Goal: Navigation & Orientation: Understand site structure

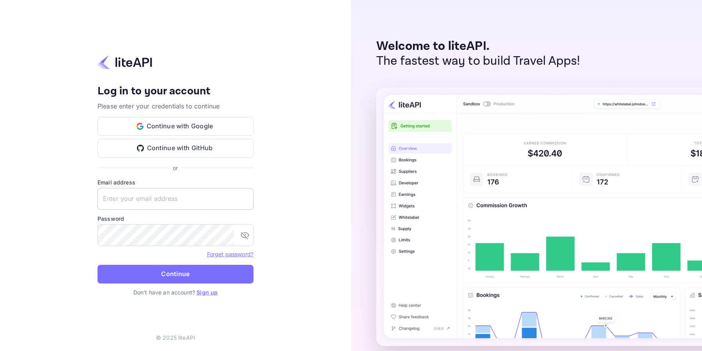
click at [211, 195] on input "text" at bounding box center [176, 199] width 156 height 22
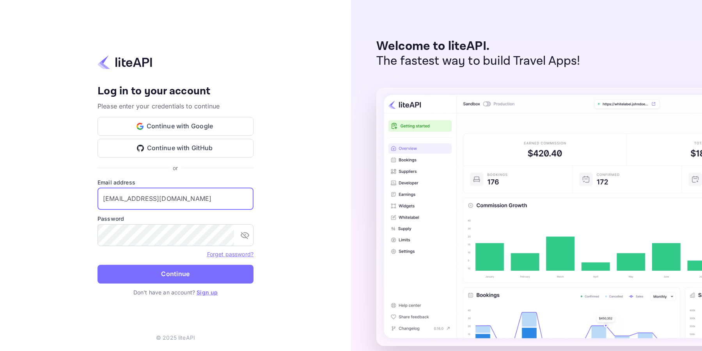
type input "[EMAIL_ADDRESS][DOMAIN_NAME]"
click at [187, 272] on button "Continue" at bounding box center [176, 274] width 156 height 19
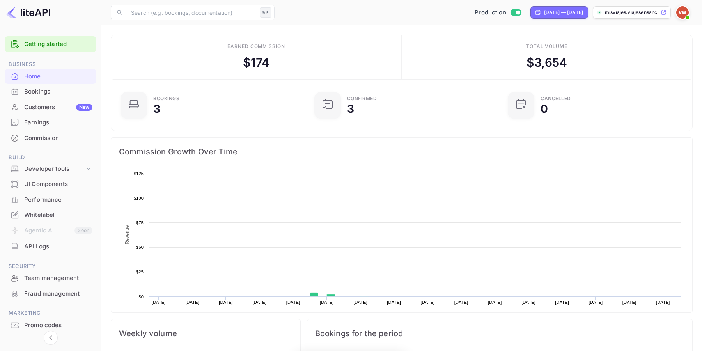
scroll to position [127, 189]
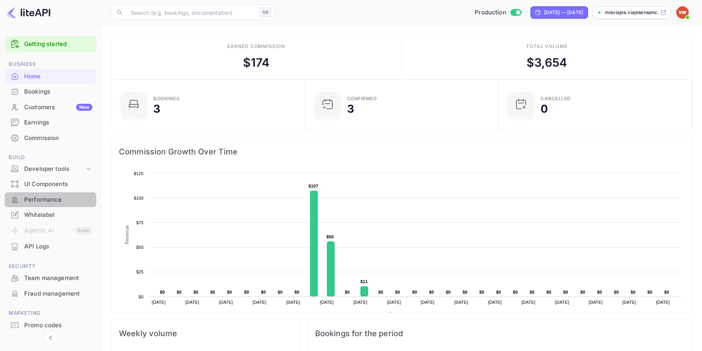
click at [55, 198] on div "Performance" at bounding box center [58, 200] width 68 height 9
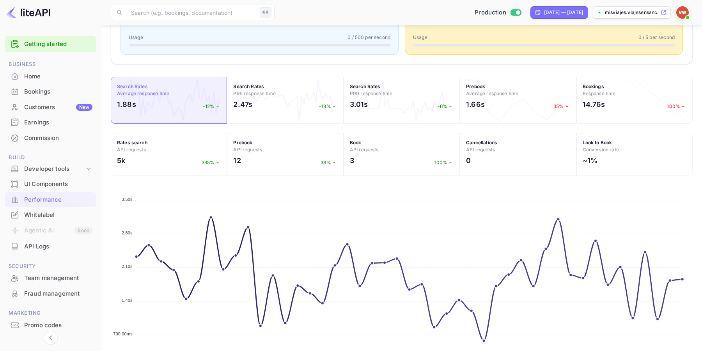
scroll to position [267, 0]
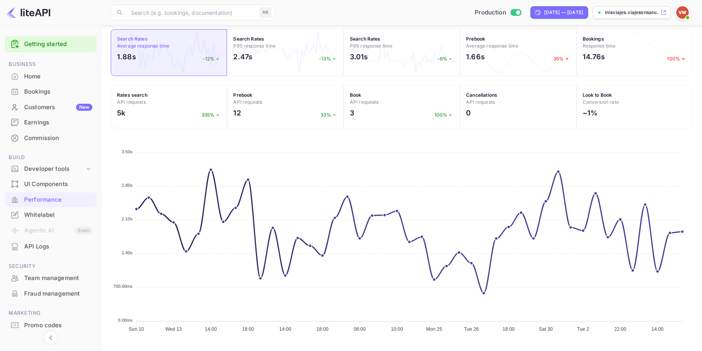
click at [44, 123] on div "Earnings" at bounding box center [58, 122] width 68 height 9
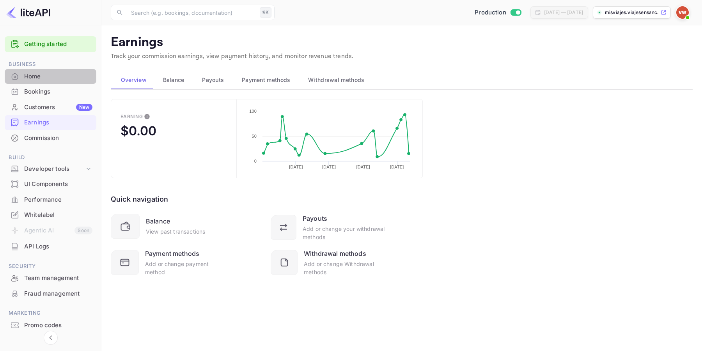
click at [41, 72] on div "Home" at bounding box center [58, 76] width 68 height 9
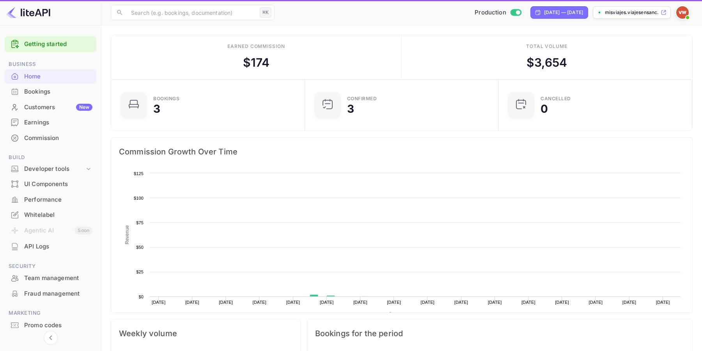
scroll to position [127, 189]
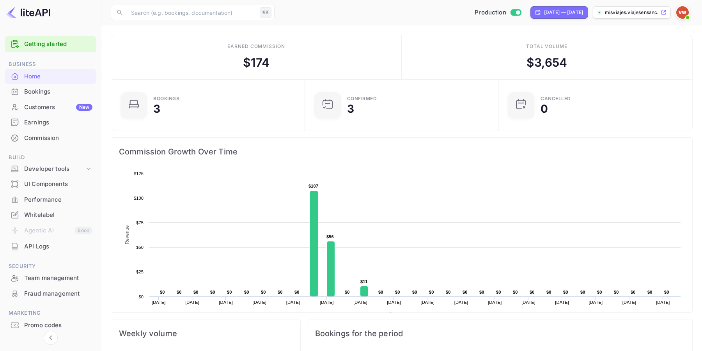
click at [49, 94] on div "Bookings" at bounding box center [58, 91] width 68 height 9
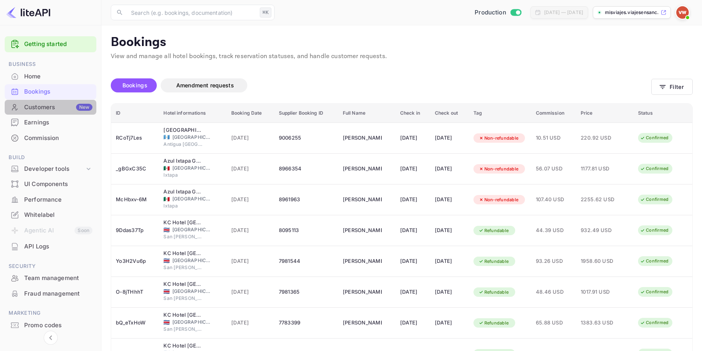
click at [48, 108] on div "Customers New" at bounding box center [58, 107] width 68 height 9
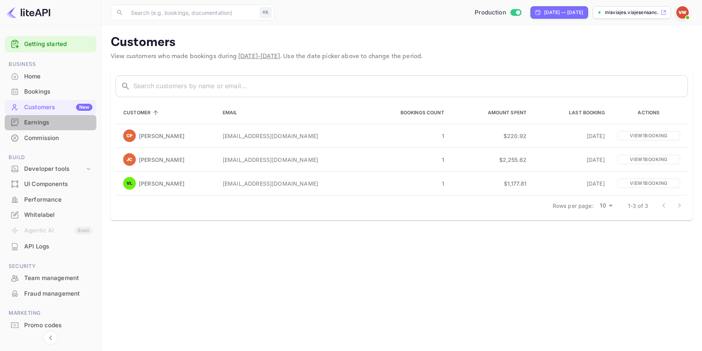
click at [47, 123] on div "Earnings" at bounding box center [58, 122] width 68 height 9
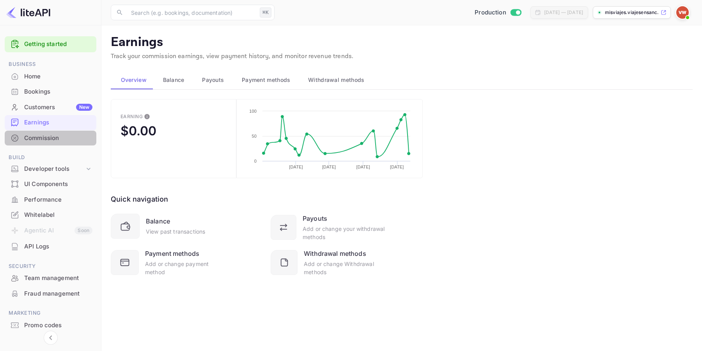
click at [50, 138] on div "Commission" at bounding box center [58, 138] width 68 height 9
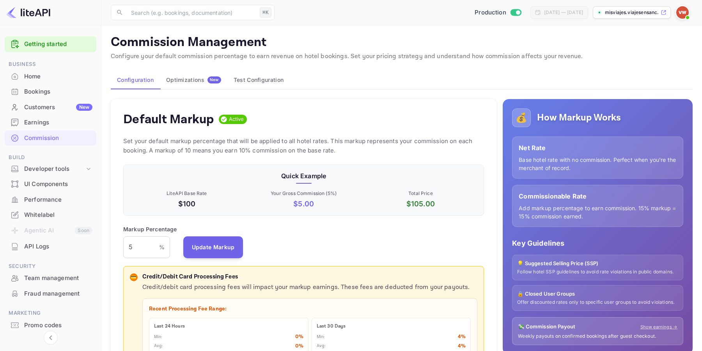
scroll to position [139, 361]
click at [60, 184] on div "UI Components" at bounding box center [58, 184] width 68 height 9
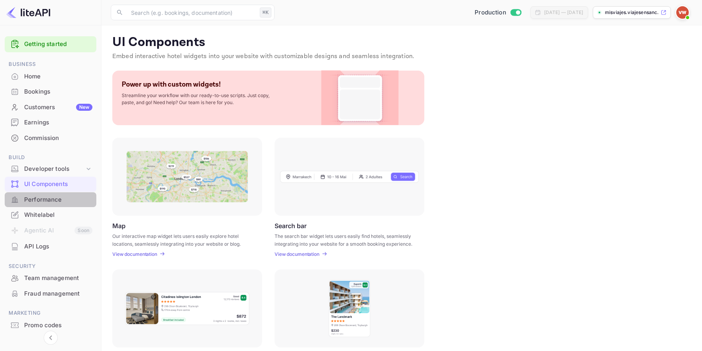
click at [54, 197] on div "Performance" at bounding box center [58, 200] width 68 height 9
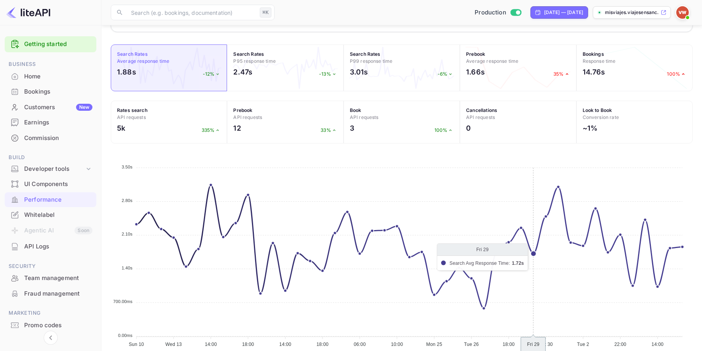
scroll to position [257, 0]
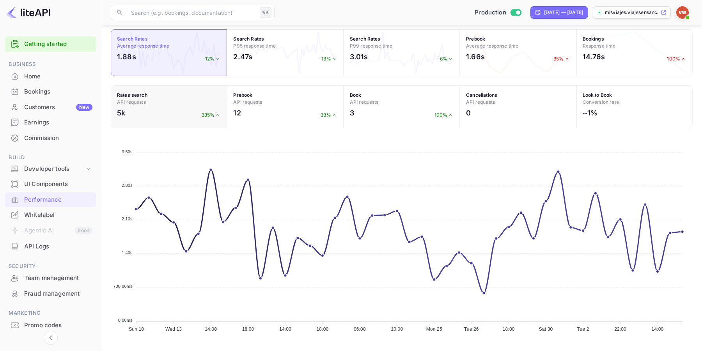
click at [183, 108] on div "5k 335%" at bounding box center [169, 115] width 104 height 14
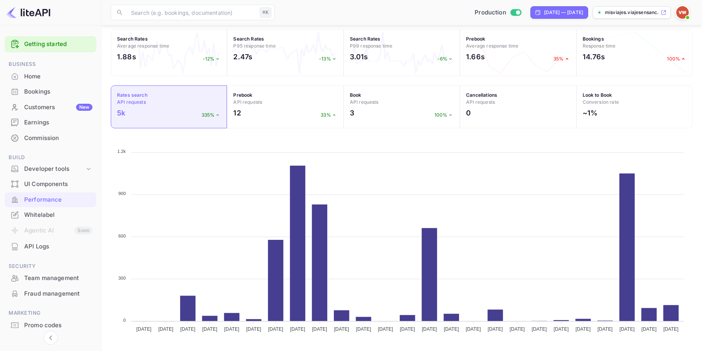
click at [44, 110] on div "Customers New" at bounding box center [58, 107] width 68 height 9
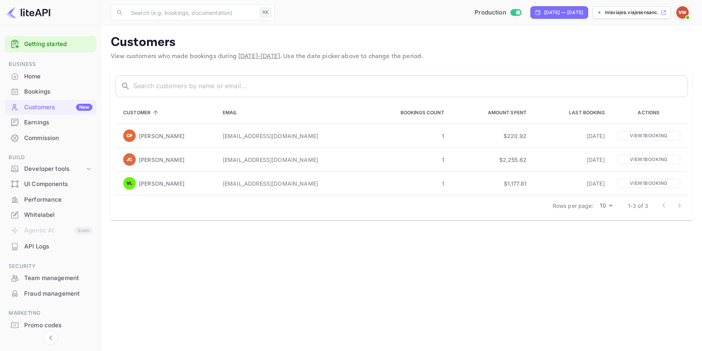
click at [52, 246] on div "API Logs" at bounding box center [58, 246] width 68 height 9
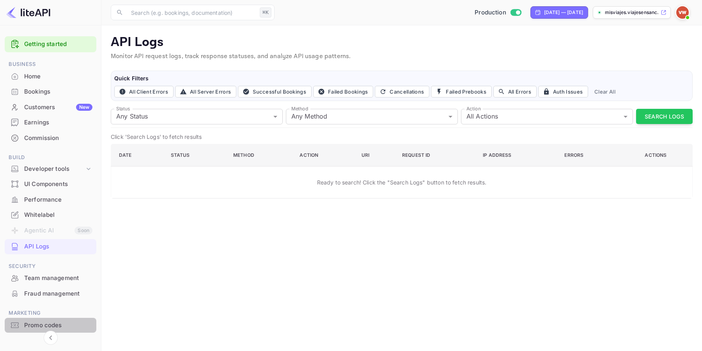
click at [65, 323] on div "Promo codes" at bounding box center [58, 325] width 68 height 9
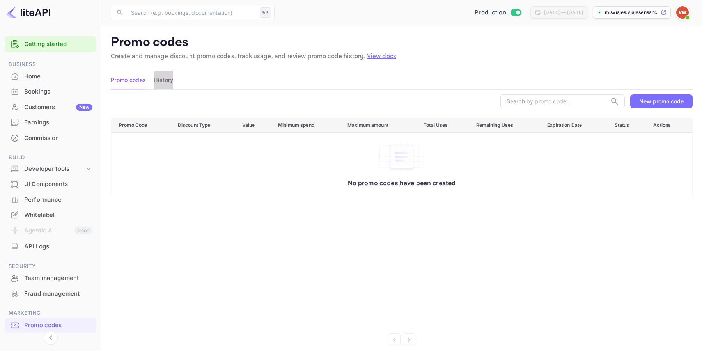
click at [163, 78] on button "History" at bounding box center [164, 80] width 20 height 19
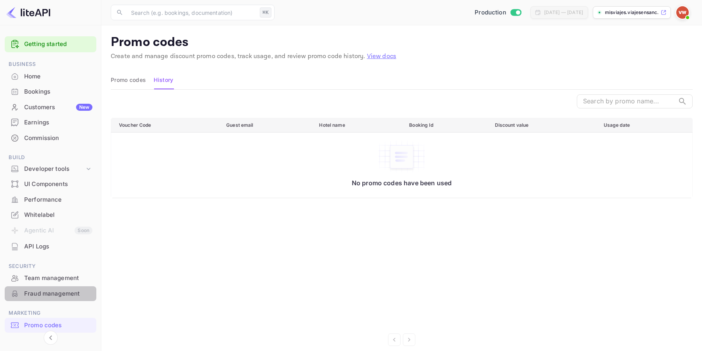
click at [64, 295] on div "Fraud management" at bounding box center [58, 294] width 68 height 9
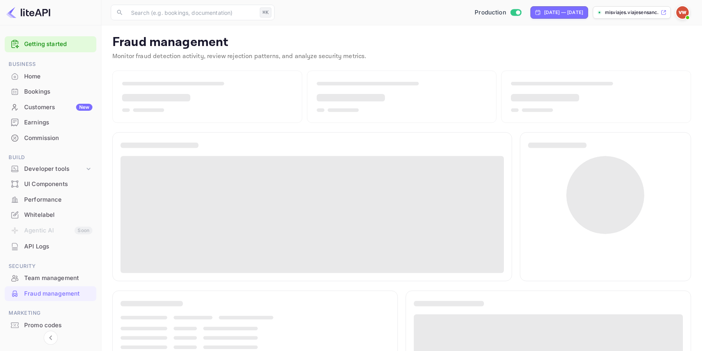
click at [64, 279] on div "Team management" at bounding box center [58, 278] width 68 height 9
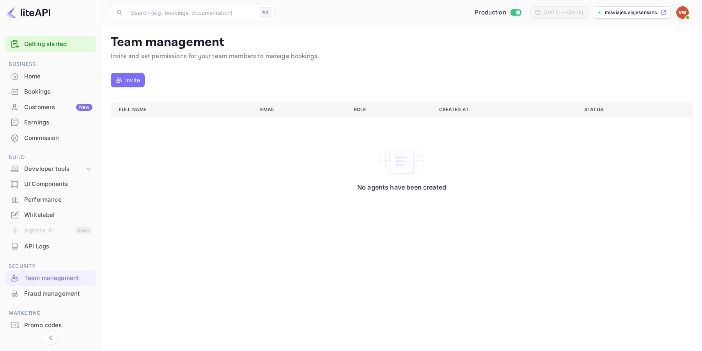
click at [683, 12] on img at bounding box center [683, 12] width 12 height 12
